Goal: Transaction & Acquisition: Purchase product/service

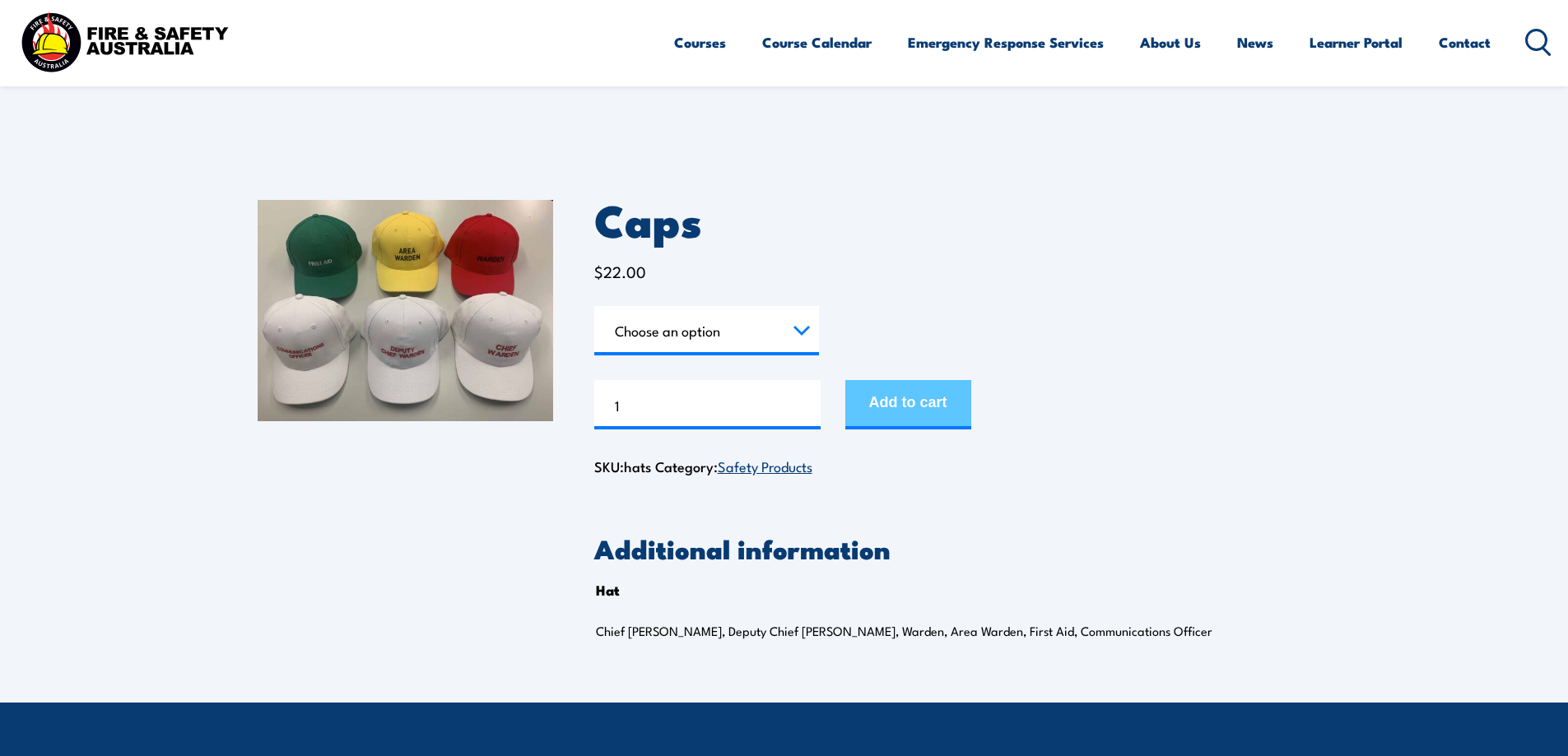
click at [925, 405] on button "Add to cart" at bounding box center [909, 405] width 126 height 49
click at [807, 333] on select "Choose an option Chief [PERSON_NAME] Deputy Chief Warden Warden Area Warden Fir…" at bounding box center [707, 331] width 225 height 49
click at [595, 306] on select "Choose an option Chief [PERSON_NAME] Deputy Chief Warden Warden Area Warden Fir…" at bounding box center [707, 331] width 225 height 49
select select "Chief Warden"
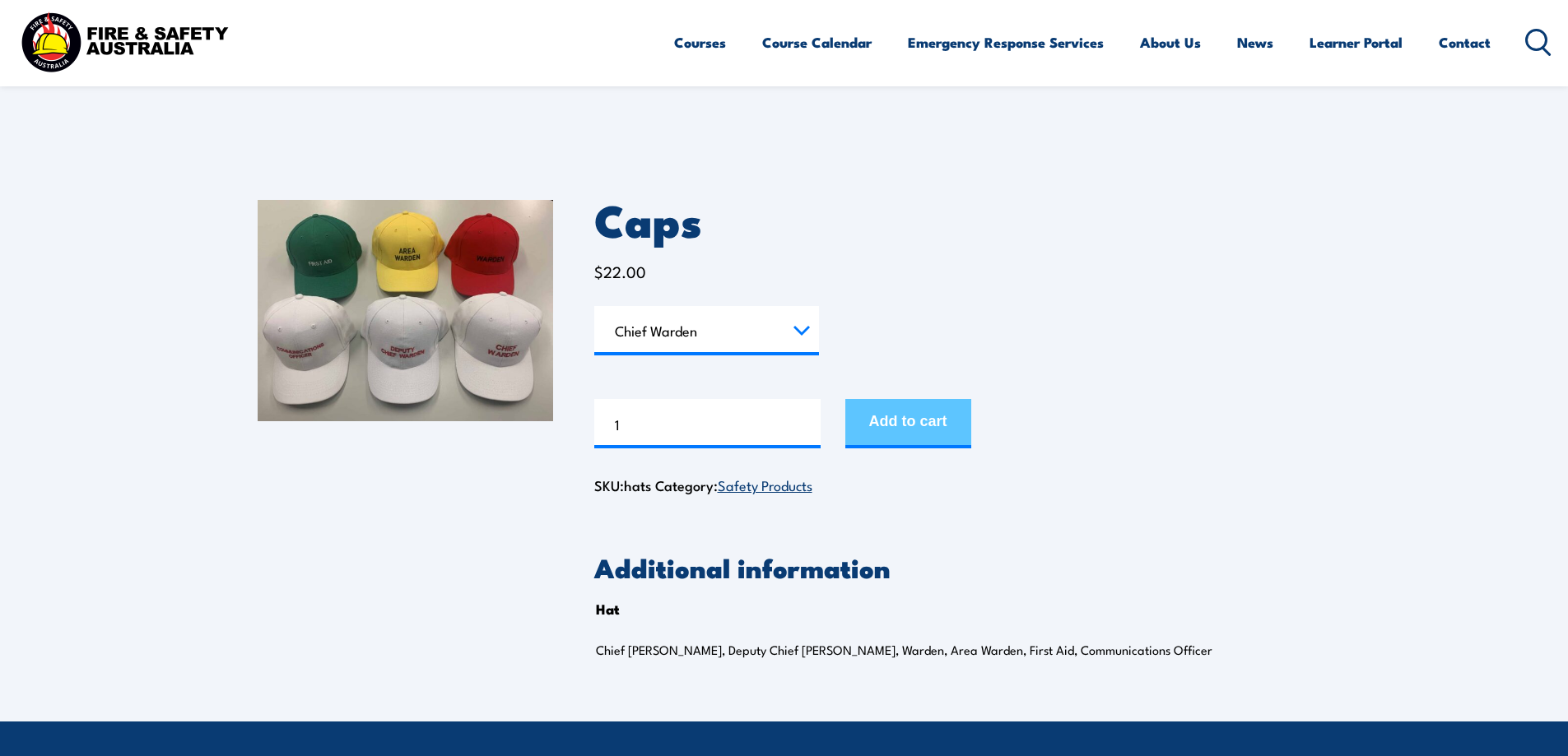
click at [926, 412] on div "83 in stock Caps quantity 1 Add to cart" at bounding box center [953, 413] width 717 height 68
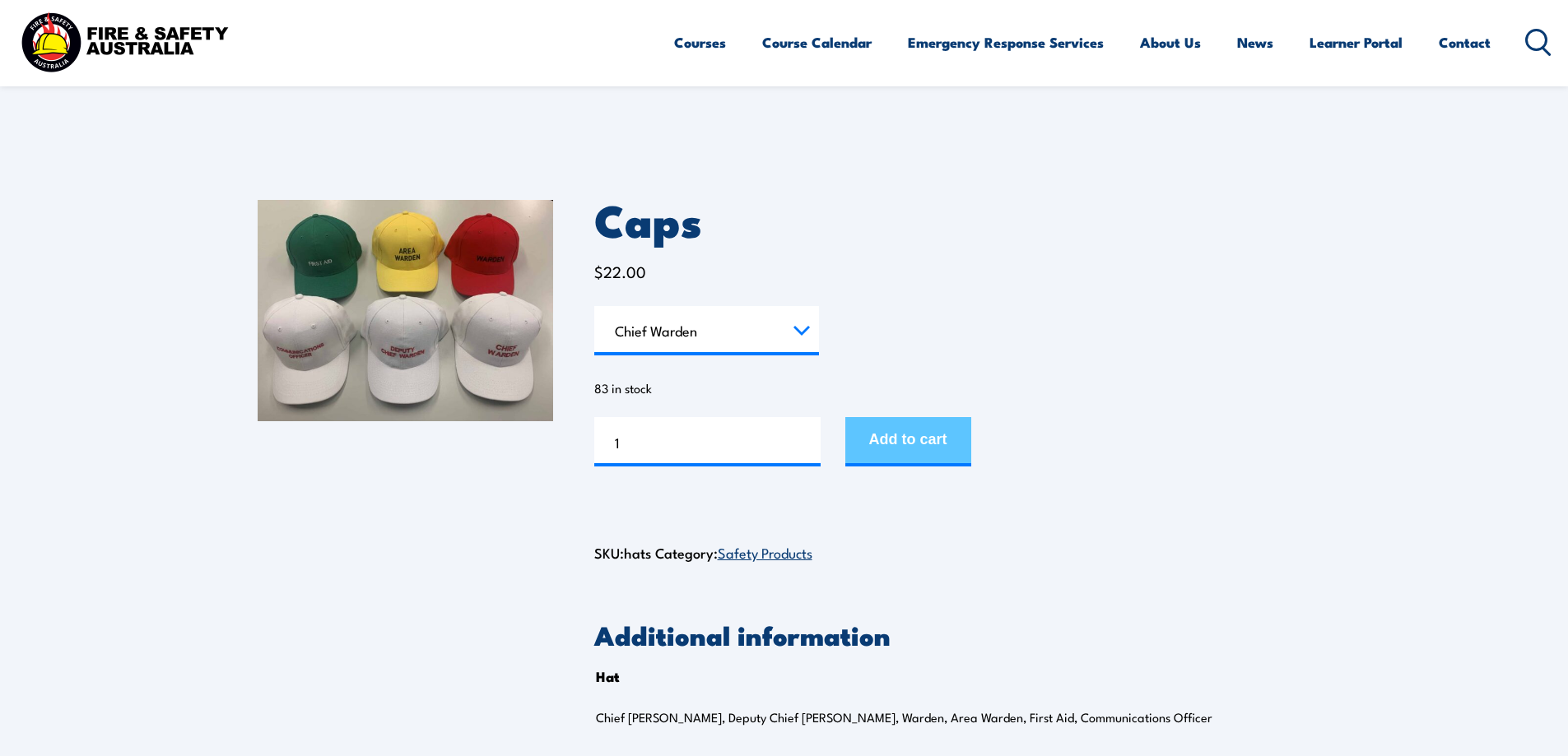
click at [935, 434] on button "Add to cart" at bounding box center [909, 442] width 126 height 49
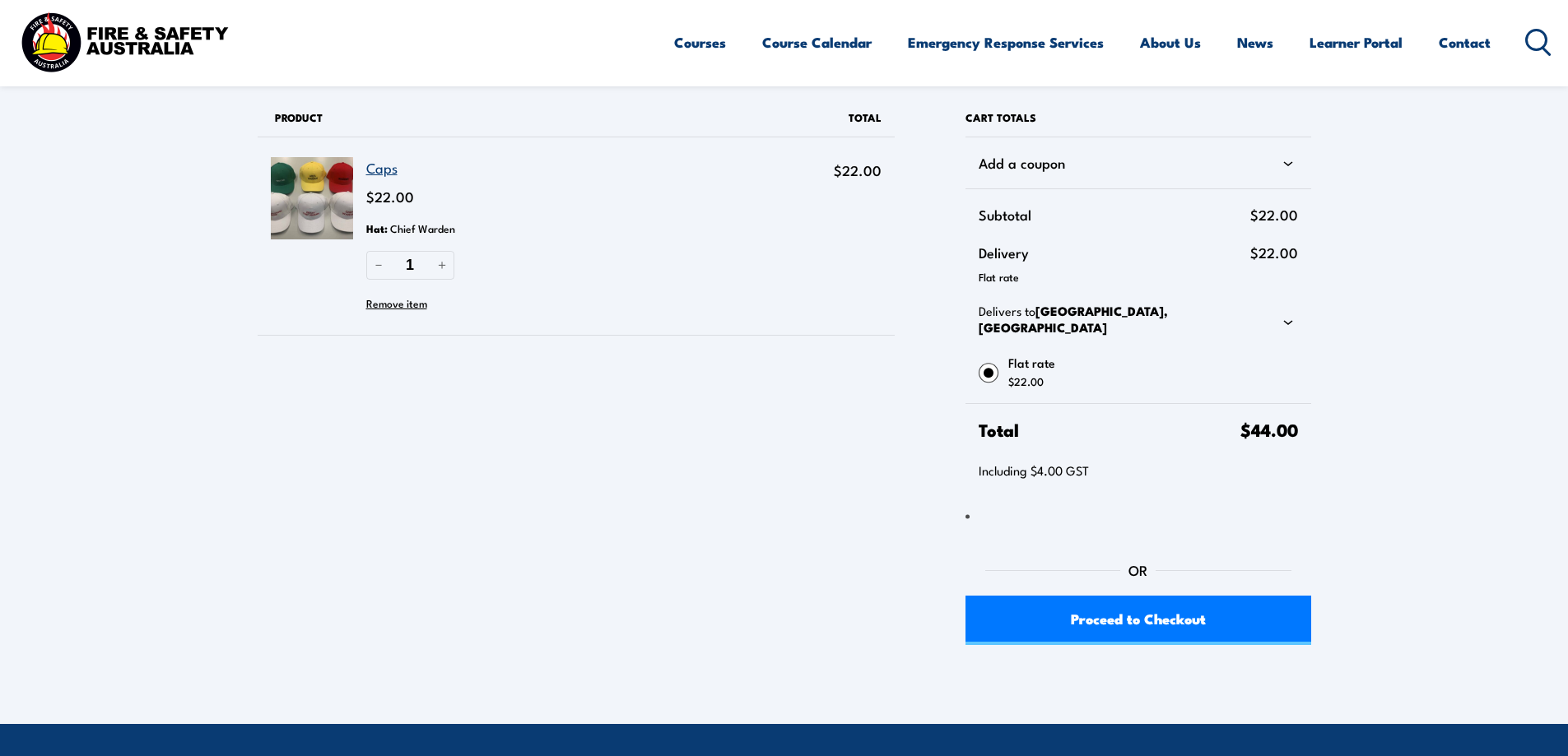
click at [1287, 312] on icon at bounding box center [1288, 322] width 20 height 20
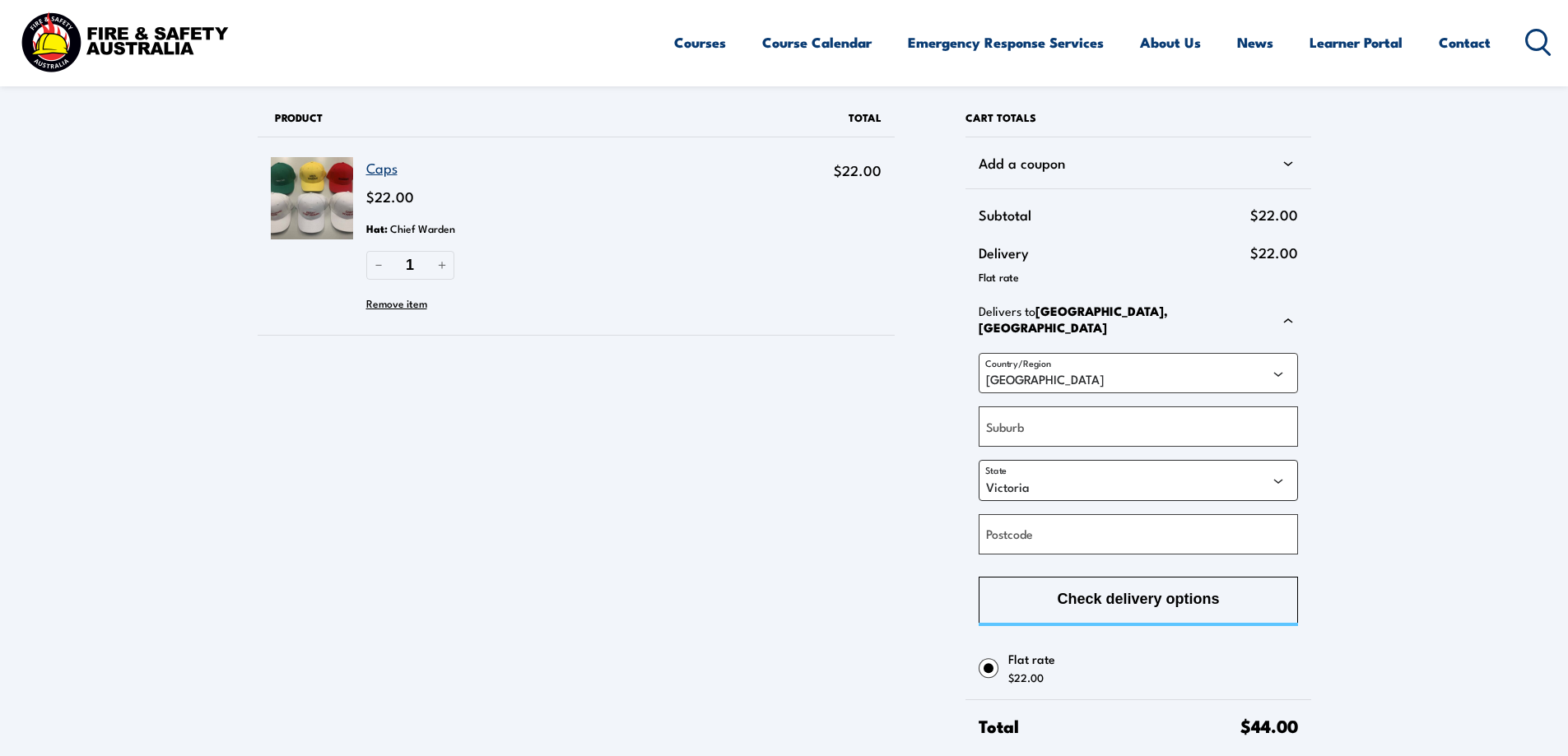
drag, startPoint x: 1281, startPoint y: 469, endPoint x: 1259, endPoint y: 473, distance: 22.4
click at [1281, 469] on select "Australian Capital Territory New South Wales Northern Territory Queensland Sout…" at bounding box center [1139, 479] width 319 height 40
select select "SA"
click at [979, 460] on select "Australian Capital Territory New South Wales Northern Territory Queensland Sout…" at bounding box center [1139, 479] width 319 height 40
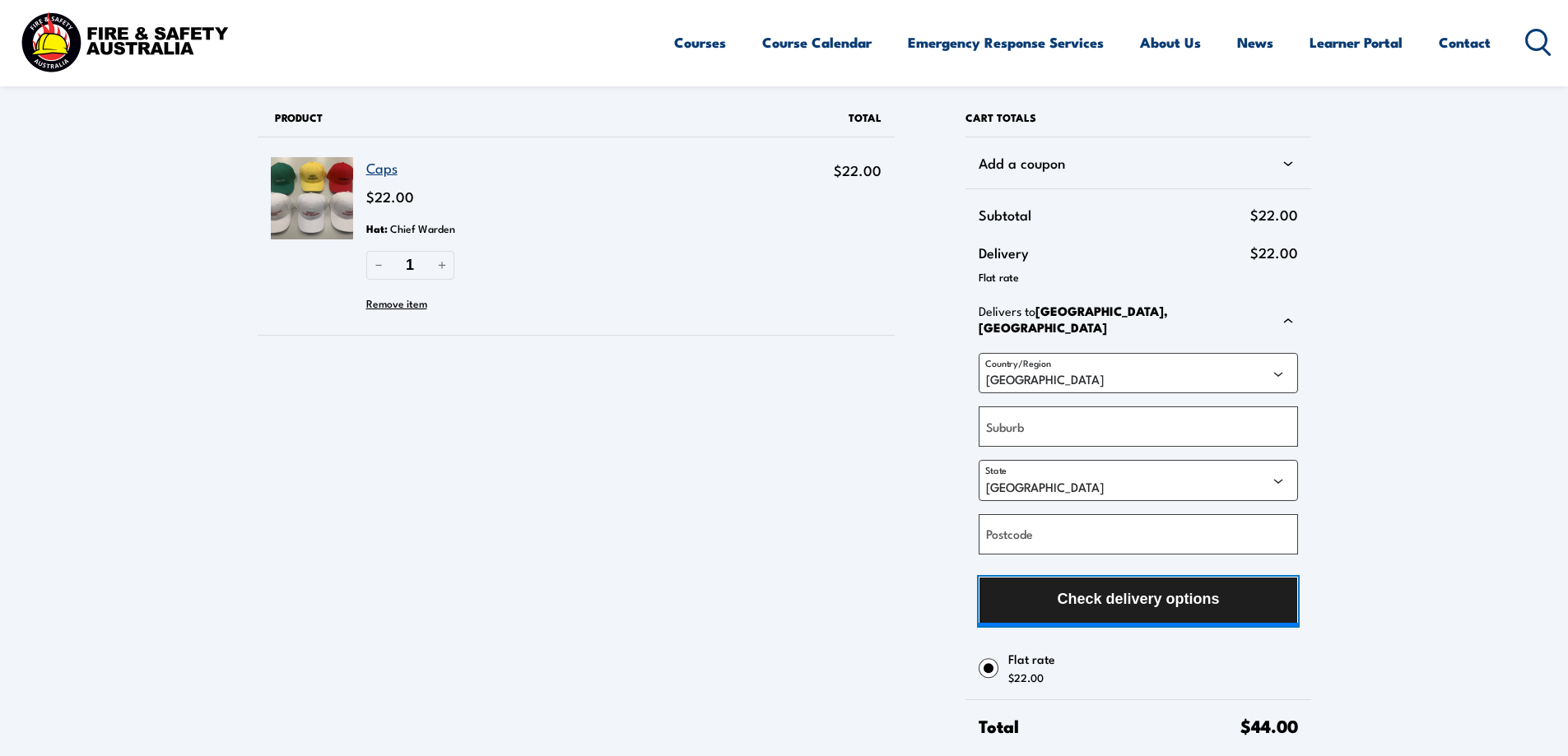
click at [1232, 594] on button "Check delivery options" at bounding box center [1139, 601] width 319 height 49
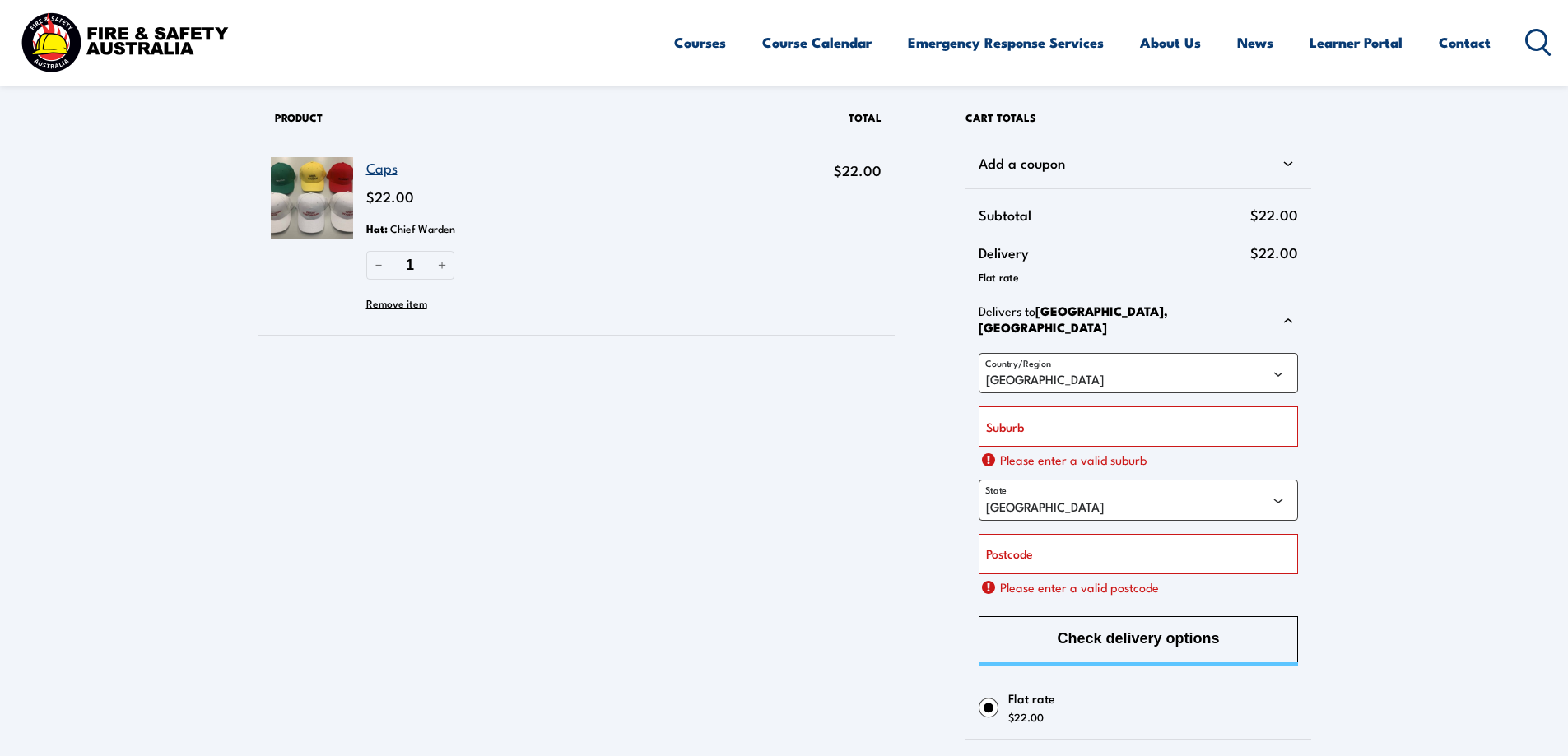
click at [1023, 546] on label "Postcode" at bounding box center [1010, 554] width 47 height 20
click at [1023, 546] on input "Postcode" at bounding box center [1139, 554] width 319 height 40
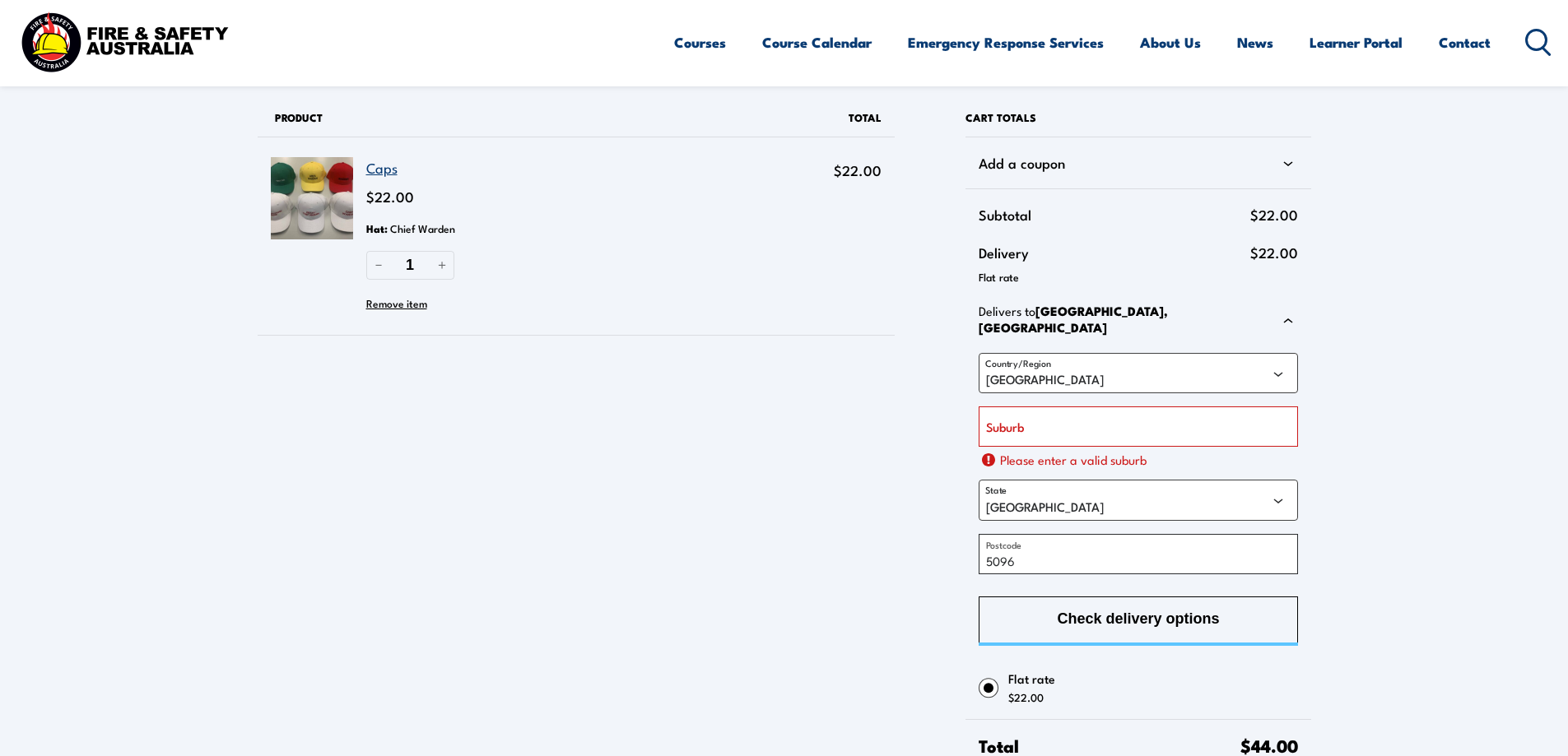
type input "5096"
click at [1024, 417] on label "Suburb" at bounding box center [1005, 427] width 37 height 20
click at [1025, 414] on input "Suburb" at bounding box center [1139, 426] width 319 height 40
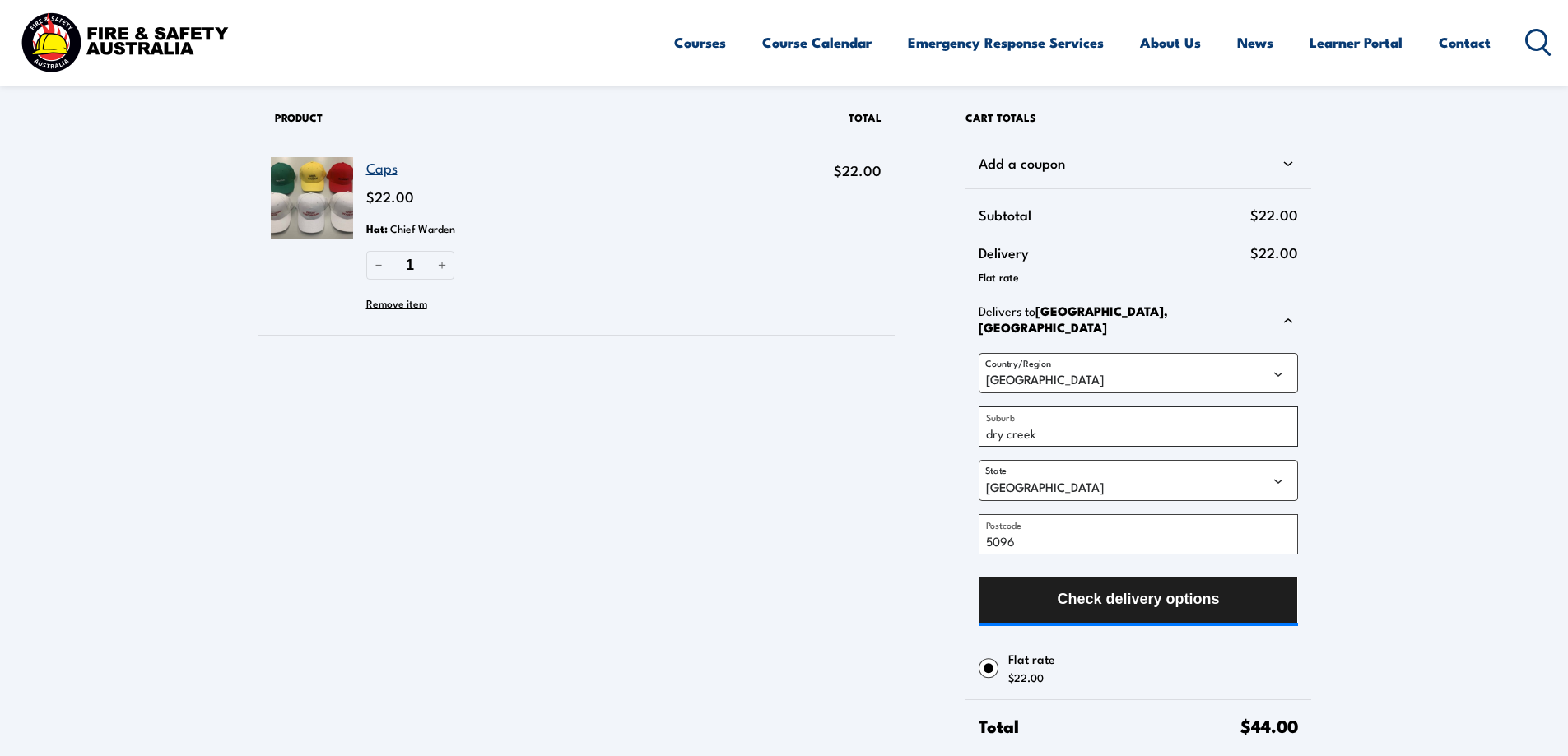
type input "dry creek"
click at [1254, 584] on button "Check delivery options" at bounding box center [1139, 601] width 319 height 49
